Goal: Task Accomplishment & Management: Use online tool/utility

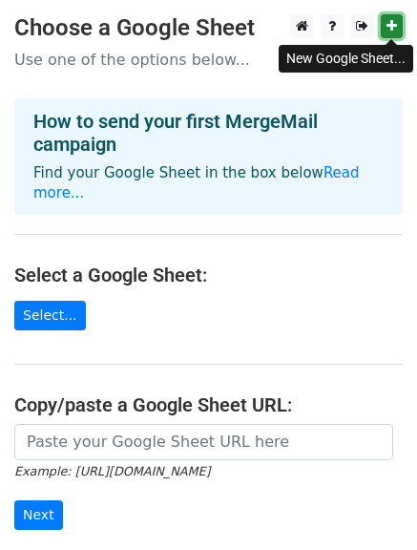
click at [392, 27] on icon at bounding box center [391, 25] width 10 height 13
click at [388, 27] on icon at bounding box center [391, 25] width 10 height 13
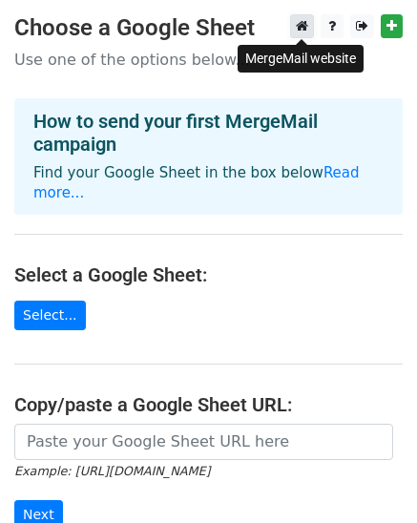
click at [304, 29] on icon at bounding box center [302, 25] width 12 height 13
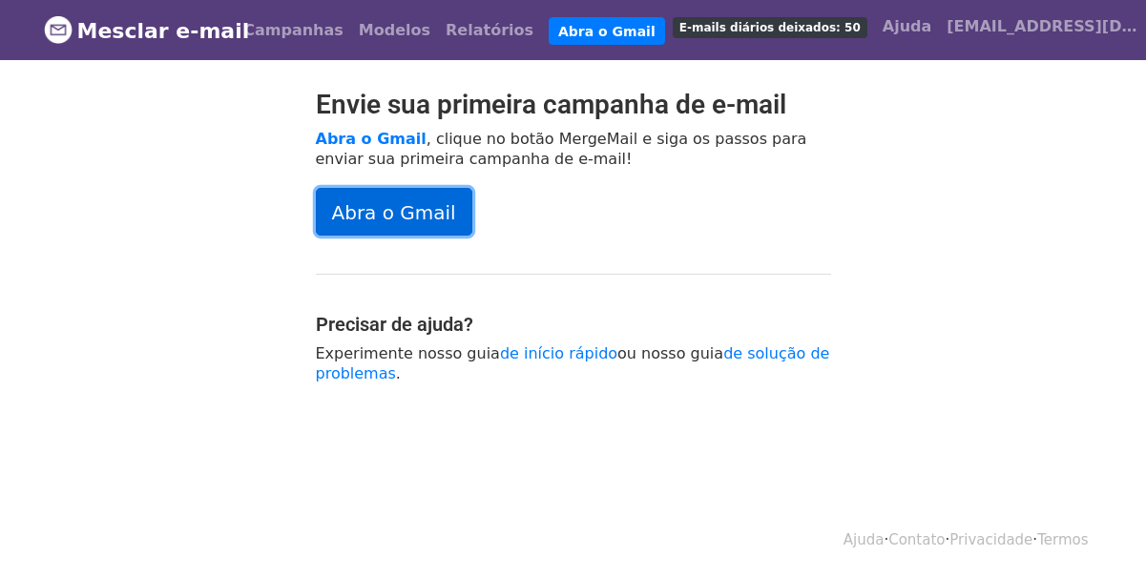
click at [419, 215] on font "Abra o Gmail" at bounding box center [394, 212] width 124 height 23
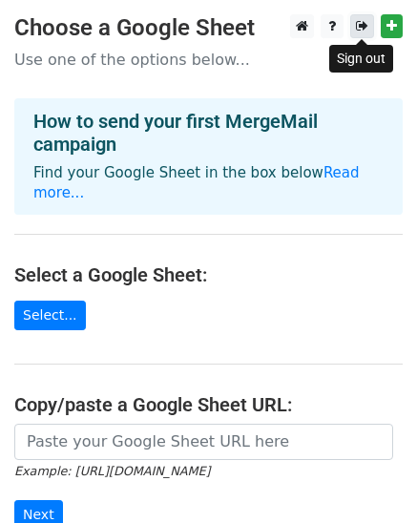
click at [359, 27] on icon at bounding box center [362, 25] width 12 height 13
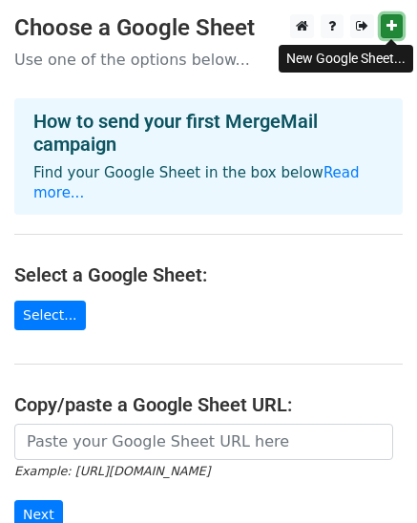
click at [390, 27] on icon at bounding box center [391, 25] width 10 height 13
click at [386, 27] on icon at bounding box center [391, 25] width 10 height 13
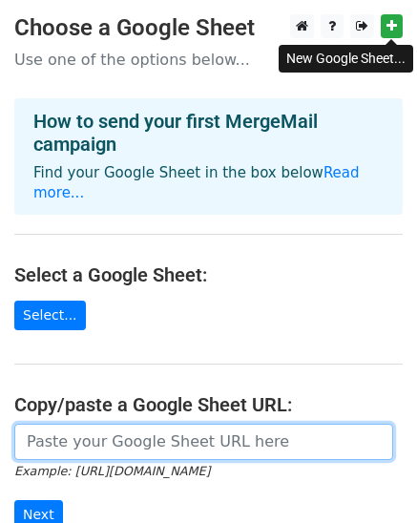
click at [217, 424] on input "url" at bounding box center [203, 442] width 379 height 36
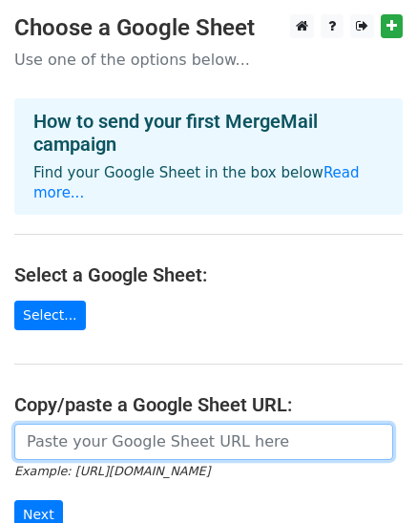
paste input "https://docs.google.com/spreadsheets/d/1avwR2bAbhtCc7XB03ZmT8F19UhFRB4_2hbPlOQp…"
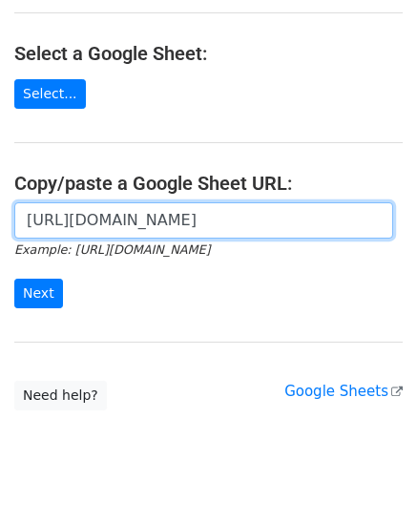
scroll to position [241, 0]
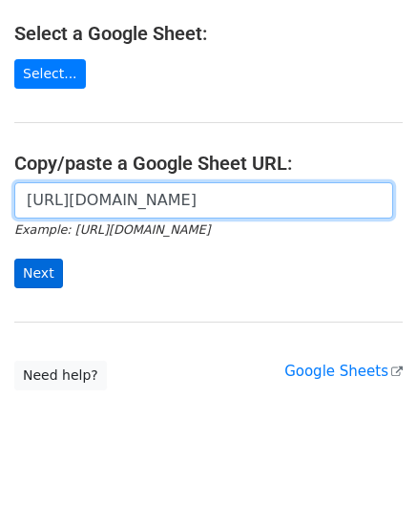
type input "https://docs.google.com/spreadsheets/d/1avwR2bAbhtCc7XB03ZmT8F19UhFRB4_2hbPlOQp…"
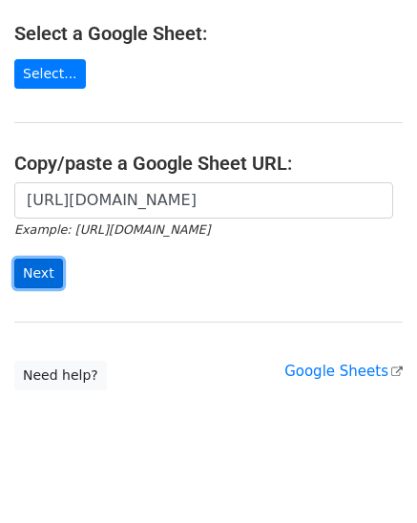
scroll to position [0, 0]
click at [32, 259] on input "Next" at bounding box center [38, 274] width 49 height 30
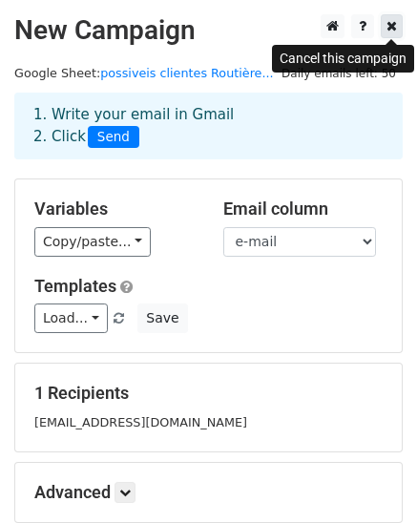
click at [396, 28] on icon at bounding box center [391, 25] width 10 height 13
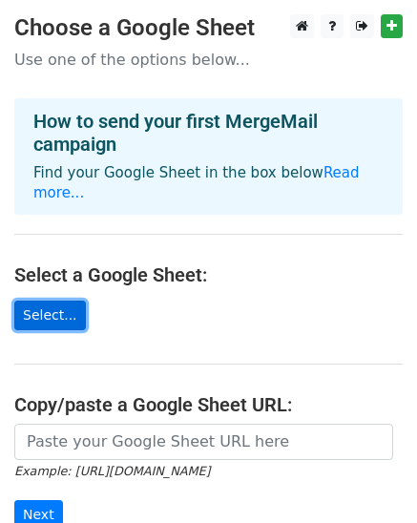
click at [65, 301] on link "Select..." at bounding box center [50, 316] width 72 height 30
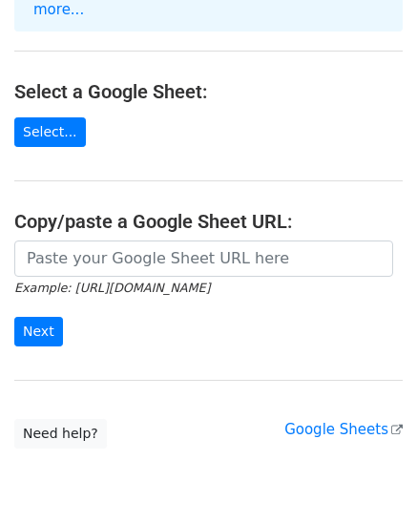
scroll to position [191, 0]
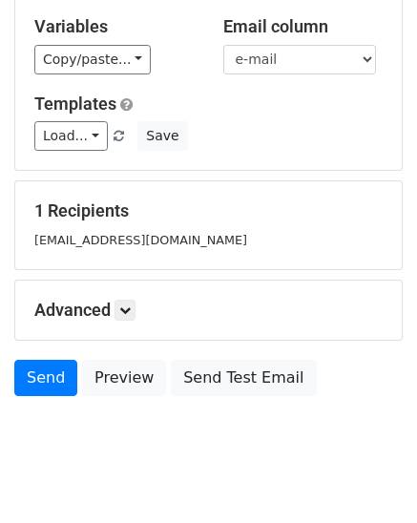
scroll to position [191, 0]
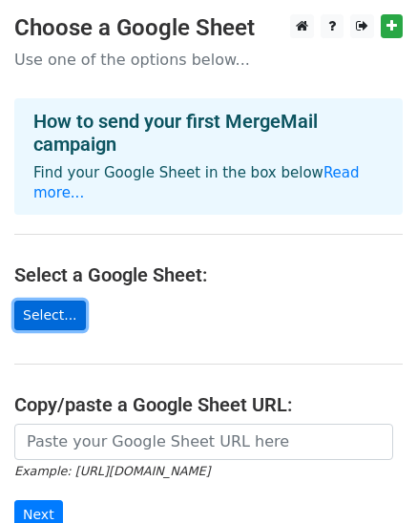
click at [55, 301] on link "Select..." at bounding box center [50, 316] width 72 height 30
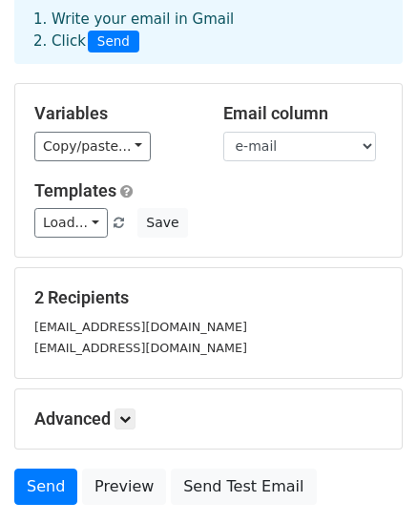
scroll to position [191, 0]
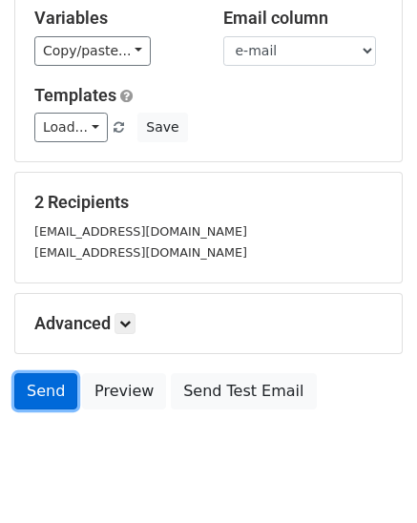
click at [47, 386] on link "Send" at bounding box center [45, 391] width 63 height 36
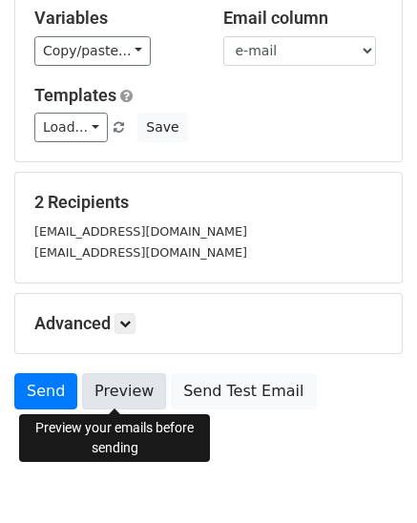
click at [132, 394] on link "Preview" at bounding box center [124, 391] width 84 height 36
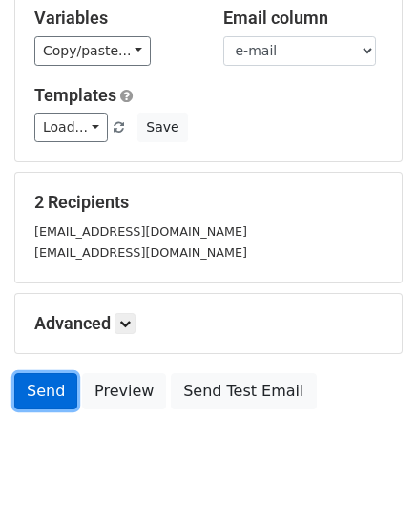
click at [48, 392] on link "Send" at bounding box center [45, 391] width 63 height 36
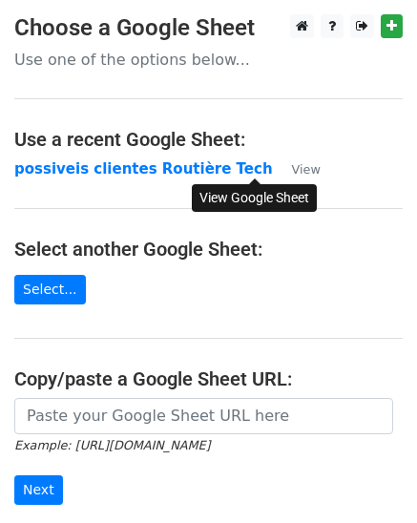
click at [292, 170] on small "View" at bounding box center [306, 169] width 29 height 14
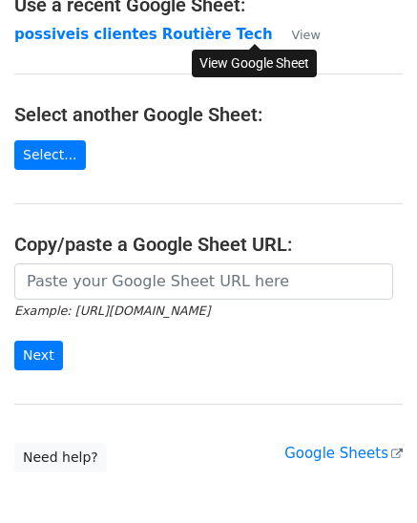
scroll to position [191, 0]
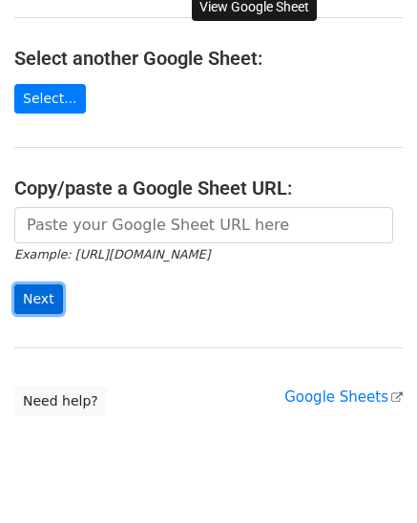
click at [31, 299] on input "Next" at bounding box center [38, 299] width 49 height 30
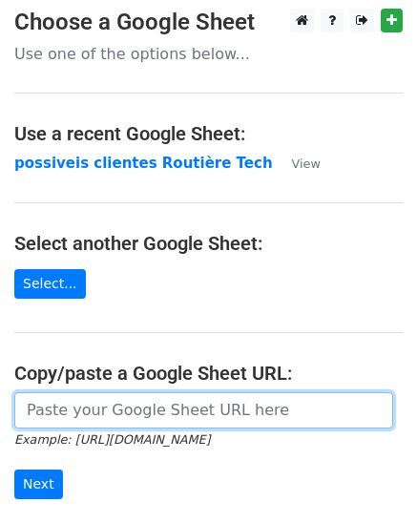
scroll to position [0, 0]
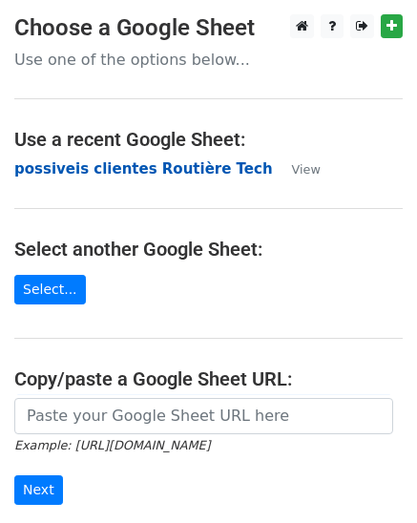
click at [152, 167] on strong "possiveis clientes Routière Tech" at bounding box center [143, 168] width 259 height 17
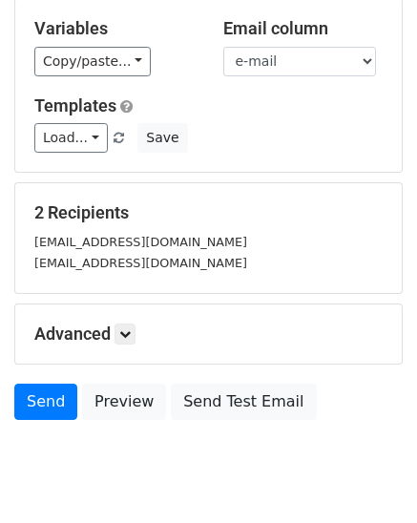
scroll to position [191, 0]
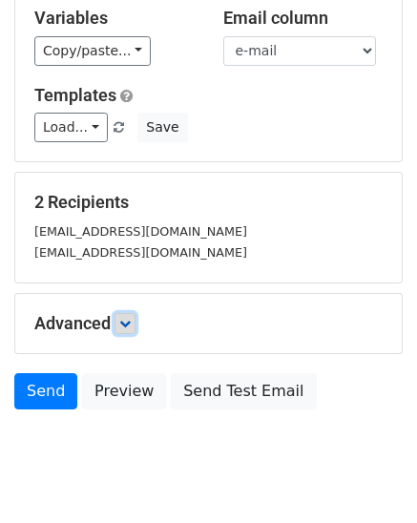
click at [129, 324] on icon at bounding box center [124, 323] width 11 height 11
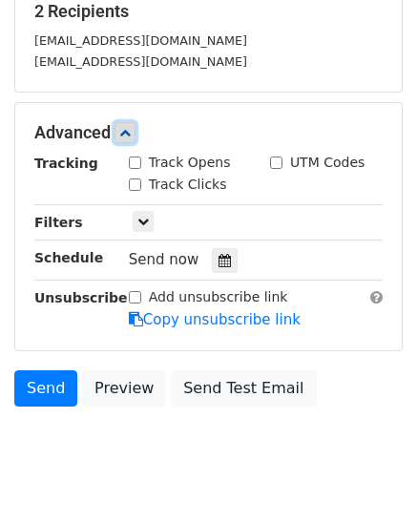
scroll to position [426, 0]
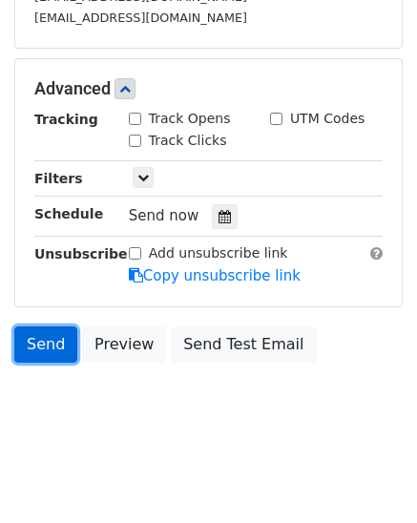
click at [47, 336] on link "Send" at bounding box center [45, 344] width 63 height 36
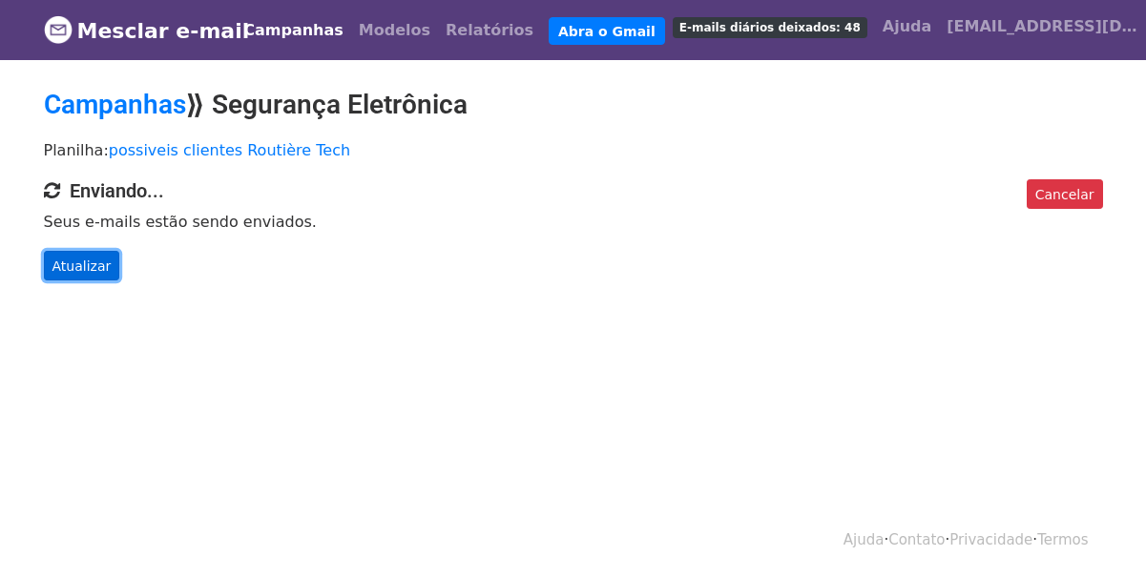
click at [77, 270] on font "Atualizar" at bounding box center [81, 265] width 59 height 15
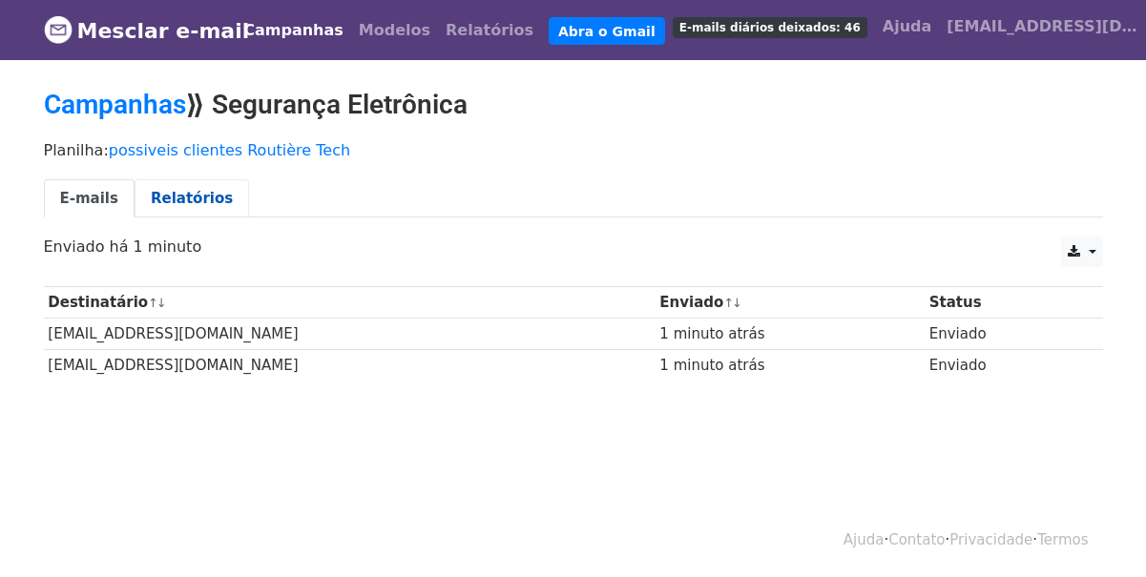
click at [158, 197] on font "Relatórios" at bounding box center [192, 198] width 82 height 17
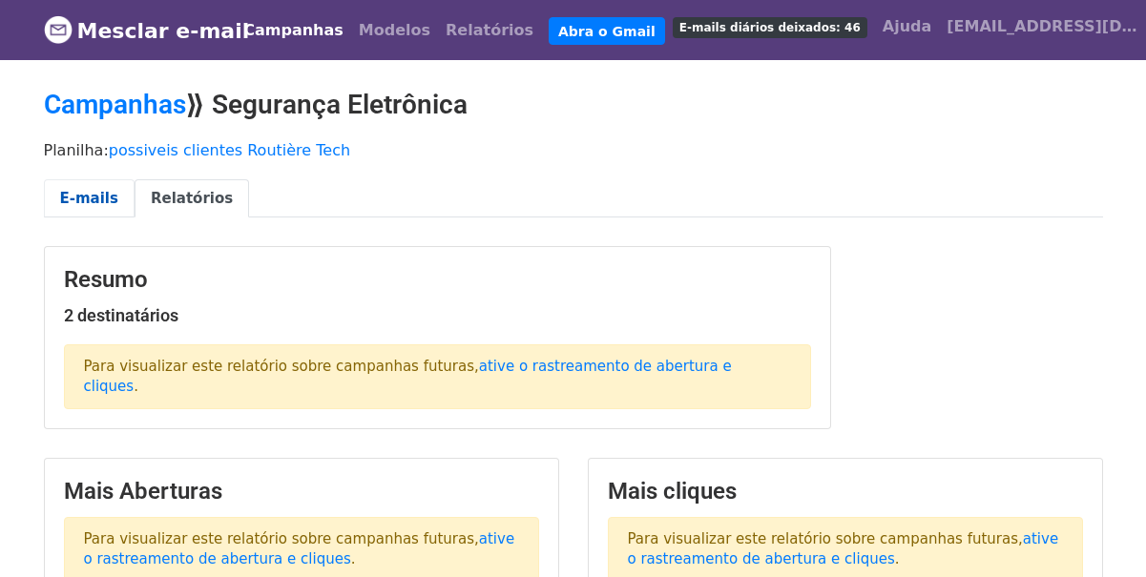
click at [94, 195] on font "E-mails" at bounding box center [89, 198] width 58 height 17
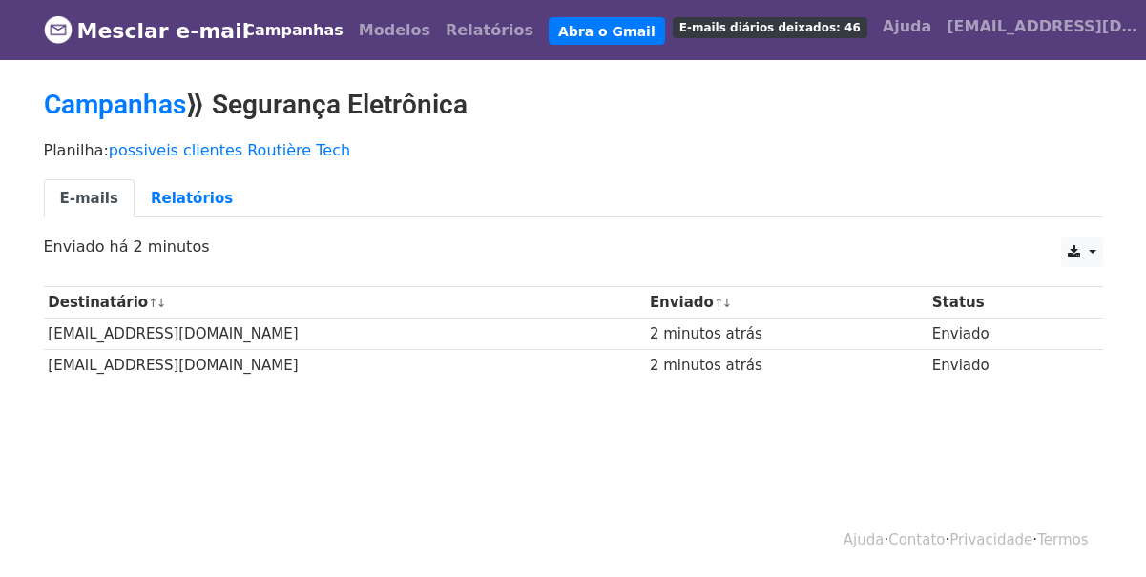
scroll to position [3, 0]
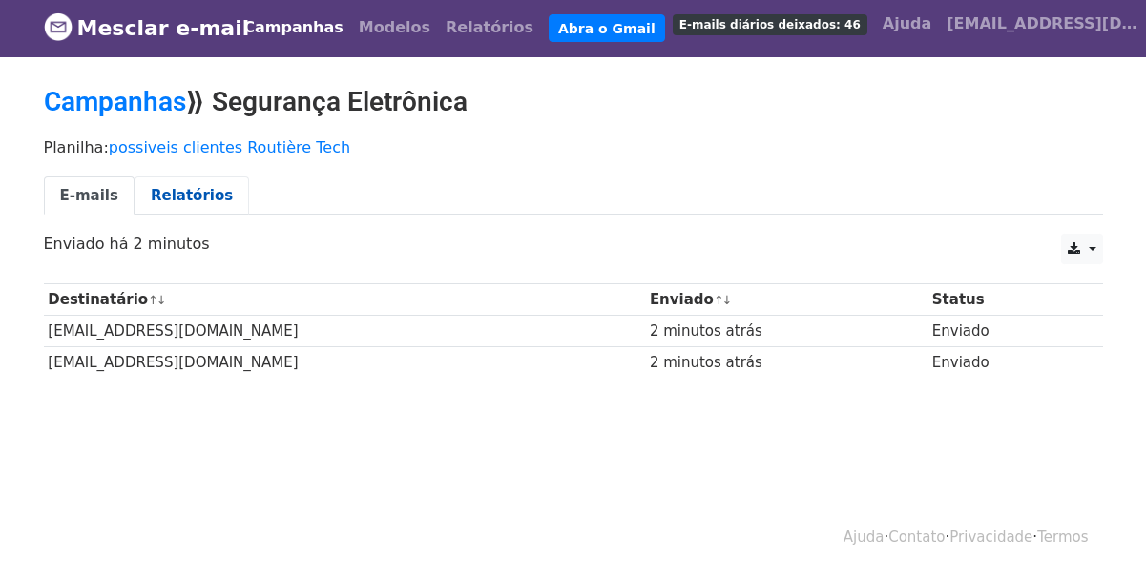
click at [171, 197] on font "Relatórios" at bounding box center [192, 195] width 82 height 17
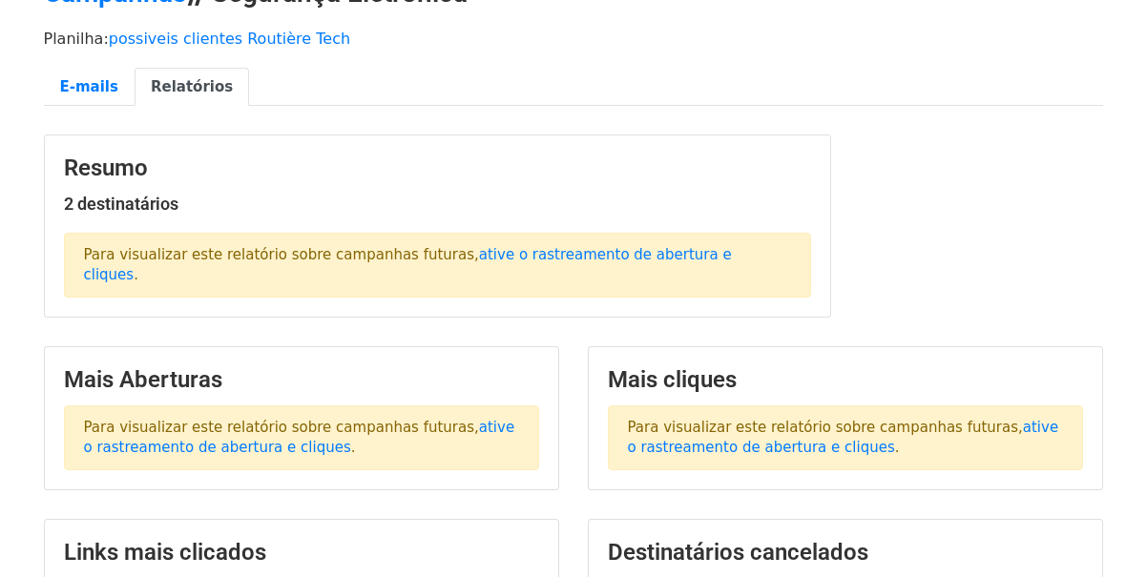
scroll to position [65, 0]
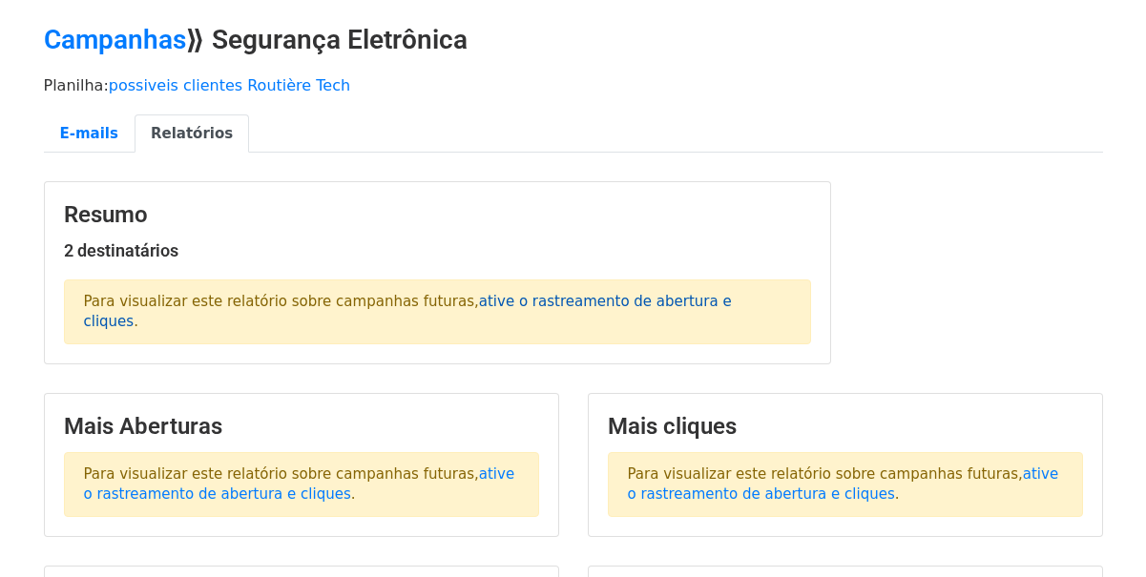
click at [469, 302] on font "ative o rastreamento de abertura e cliques" at bounding box center [408, 311] width 648 height 37
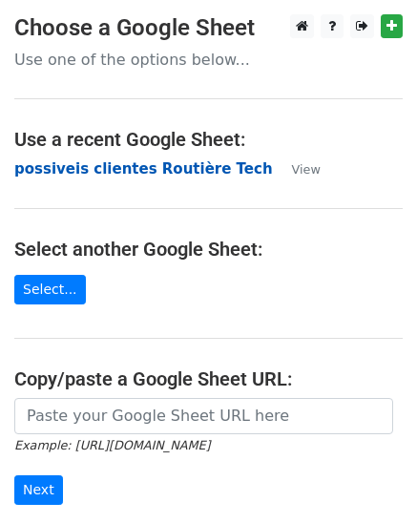
click at [169, 166] on strong "possiveis clientes Routière Tech" at bounding box center [143, 168] width 259 height 17
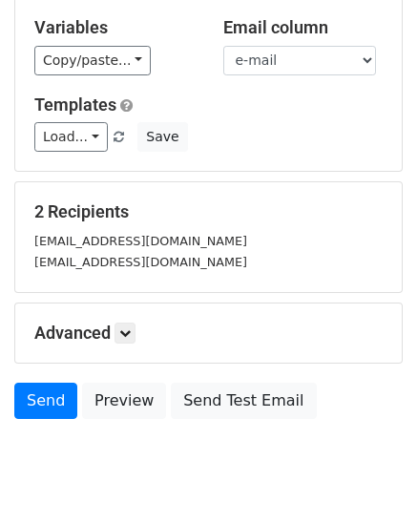
scroll to position [239, 0]
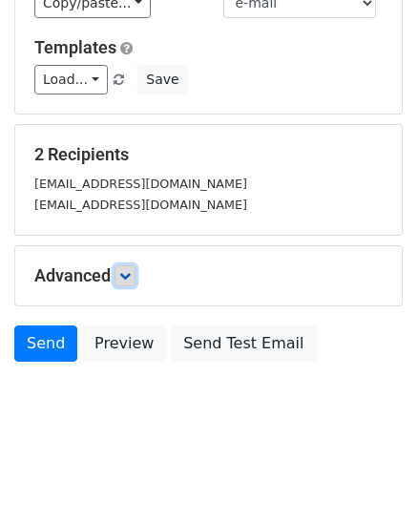
click at [131, 271] on icon at bounding box center [124, 275] width 11 height 11
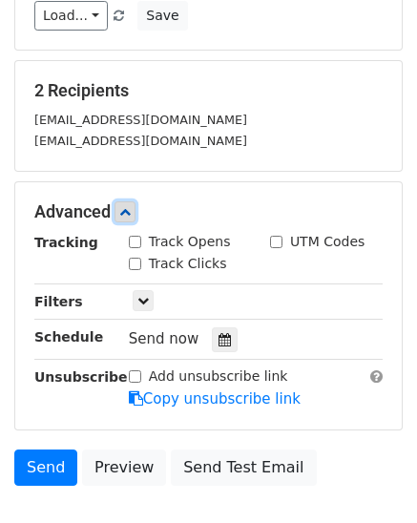
scroll to position [334, 0]
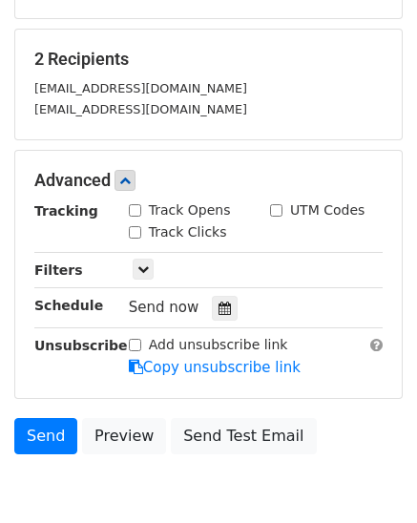
click at [134, 206] on input "Track Opens" at bounding box center [135, 210] width 12 height 12
checkbox input "true"
click at [135, 231] on input "Track Clicks" at bounding box center [135, 232] width 12 height 12
checkbox input "true"
click at [274, 210] on input "UTM Codes" at bounding box center [276, 210] width 12 height 12
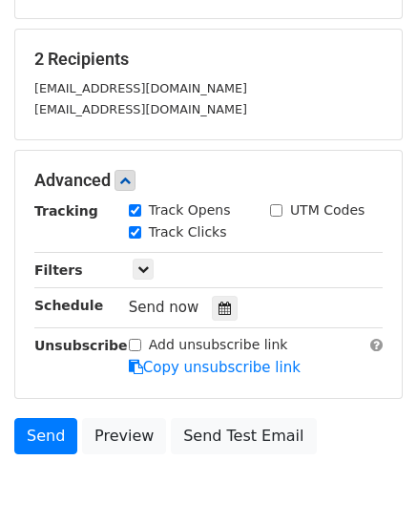
checkbox input "true"
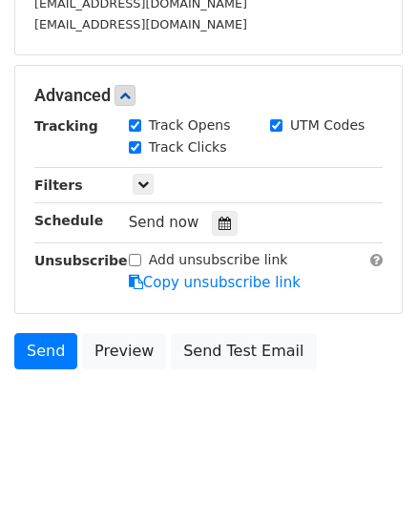
scroll to position [426, 0]
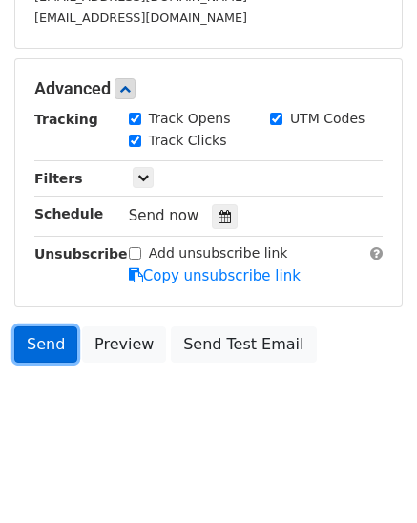
click at [50, 345] on link "Send" at bounding box center [45, 344] width 63 height 36
click at [47, 345] on link "Send" at bounding box center [45, 344] width 63 height 36
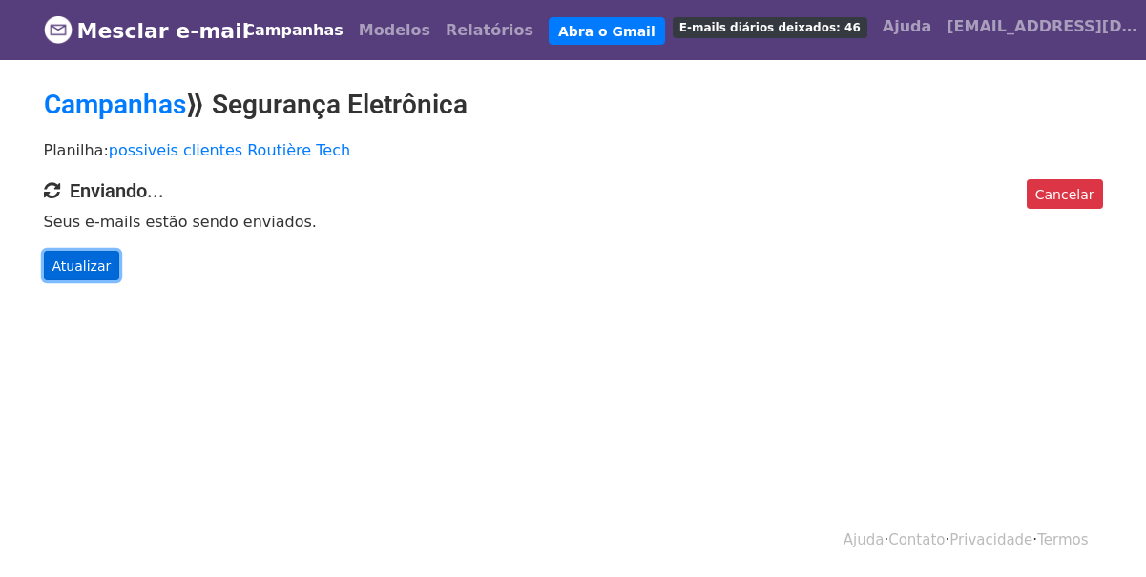
click at [80, 270] on font "Atualizar" at bounding box center [81, 265] width 59 height 15
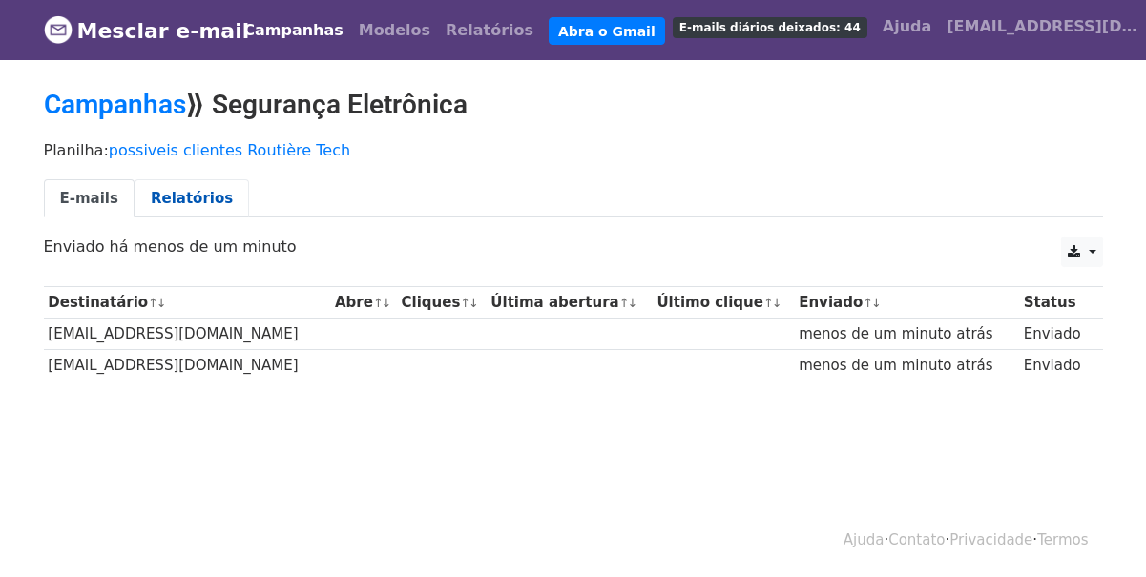
click at [176, 193] on font "Relatórios" at bounding box center [192, 198] width 82 height 17
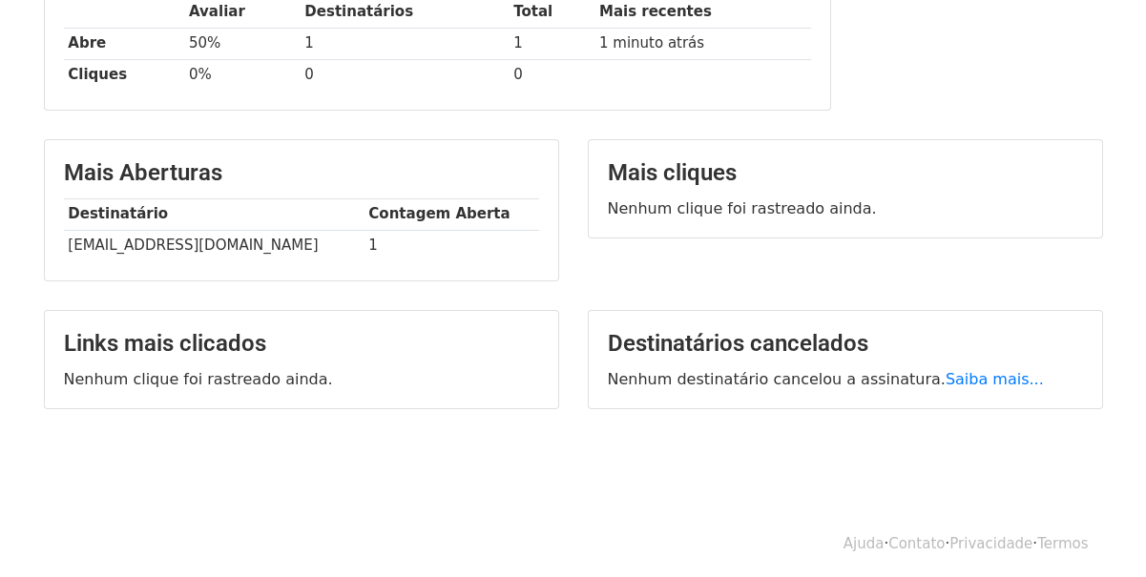
scroll to position [354, 0]
